Goal: Transaction & Acquisition: Obtain resource

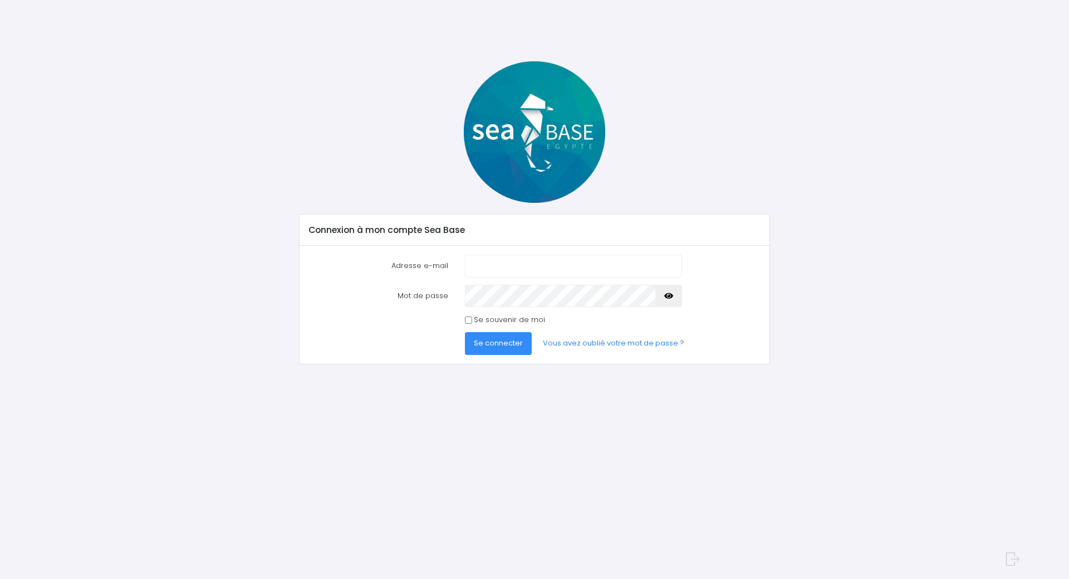
click at [492, 268] on input "Adresse e-mail" at bounding box center [573, 266] width 217 height 22
type input "[EMAIL_ADDRESS][DOMAIN_NAME]"
click at [465, 332] on button "Se connecter" at bounding box center [498, 343] width 67 height 22
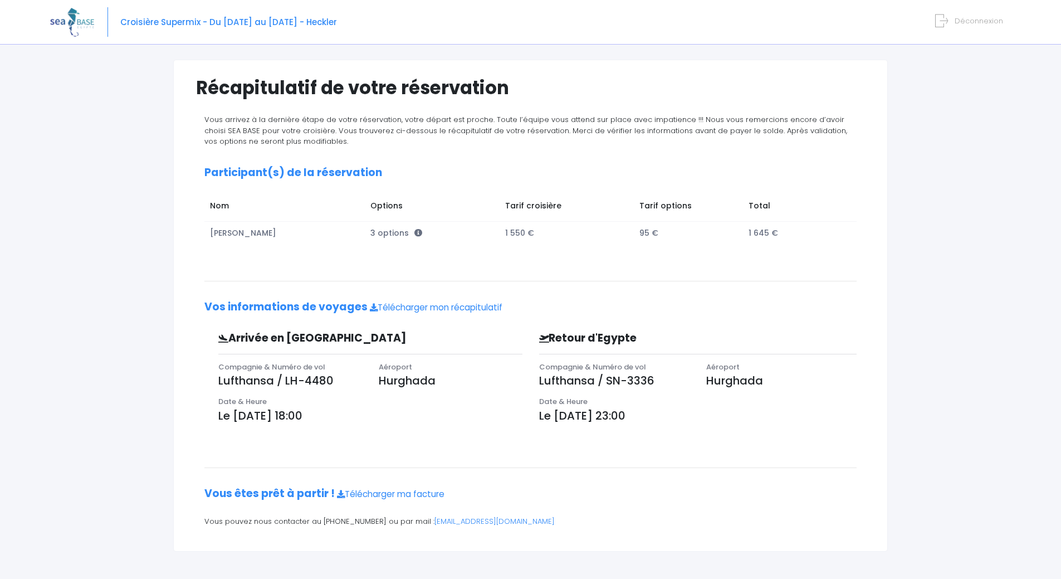
scroll to position [64, 0]
drag, startPoint x: 715, startPoint y: 131, endPoint x: 632, endPoint y: 130, distance: 83.0
click at [632, 130] on span "Vous arrivez à la dernière étape de votre réservation, votre départ est proche.…" at bounding box center [525, 130] width 643 height 32
click at [630, 130] on span "Vous arrivez à la dernière étape de votre réservation, votre départ est proche.…" at bounding box center [525, 130] width 643 height 32
click at [377, 493] on link "Télécharger ma facture" at bounding box center [390, 493] width 107 height 12
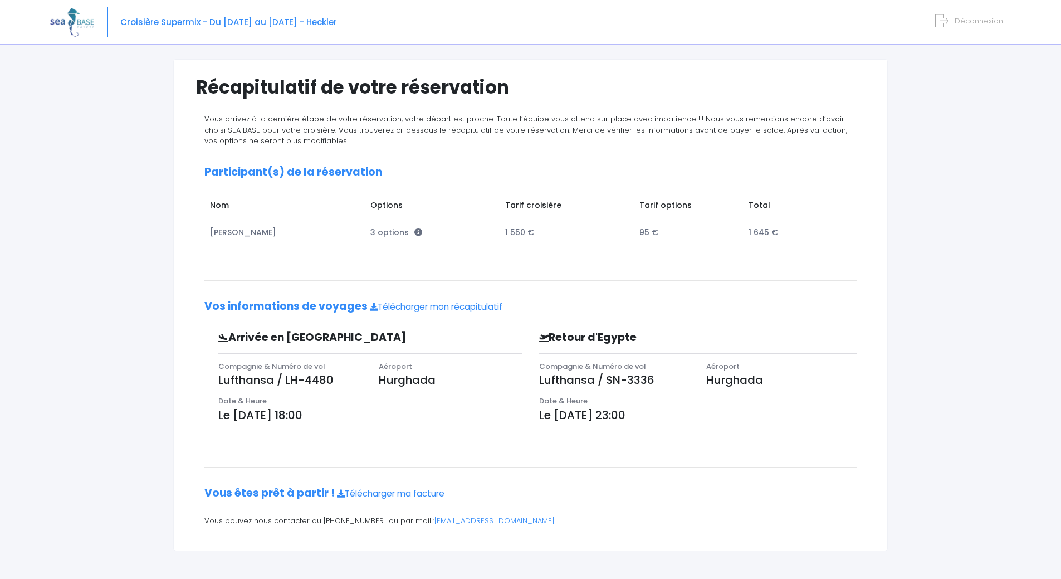
drag, startPoint x: 193, startPoint y: 330, endPoint x: 187, endPoint y: 326, distance: 7.3
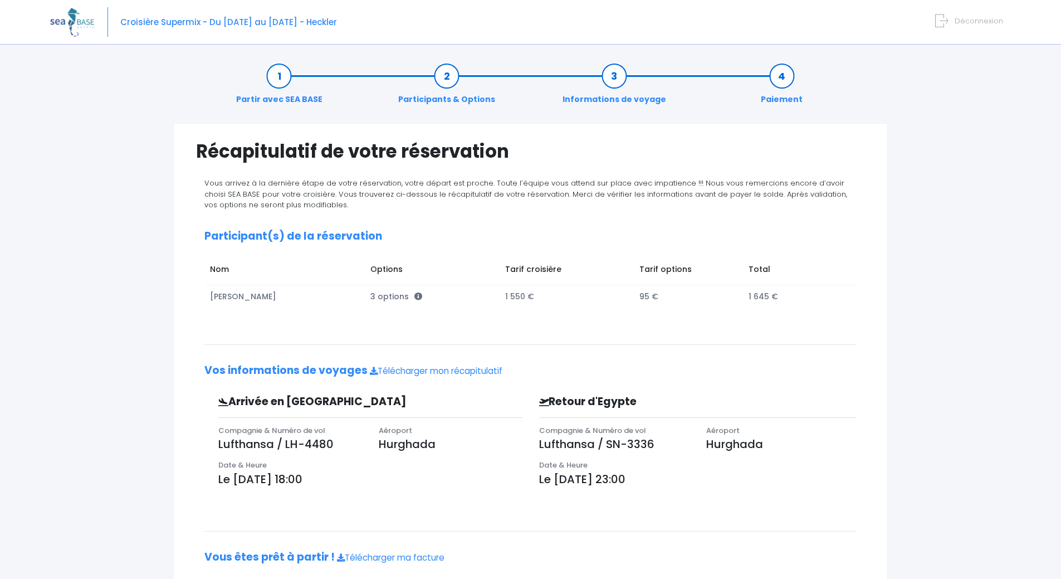
click at [62, 18] on img at bounding box center [72, 22] width 44 height 28
